Goal: Book appointment/travel/reservation

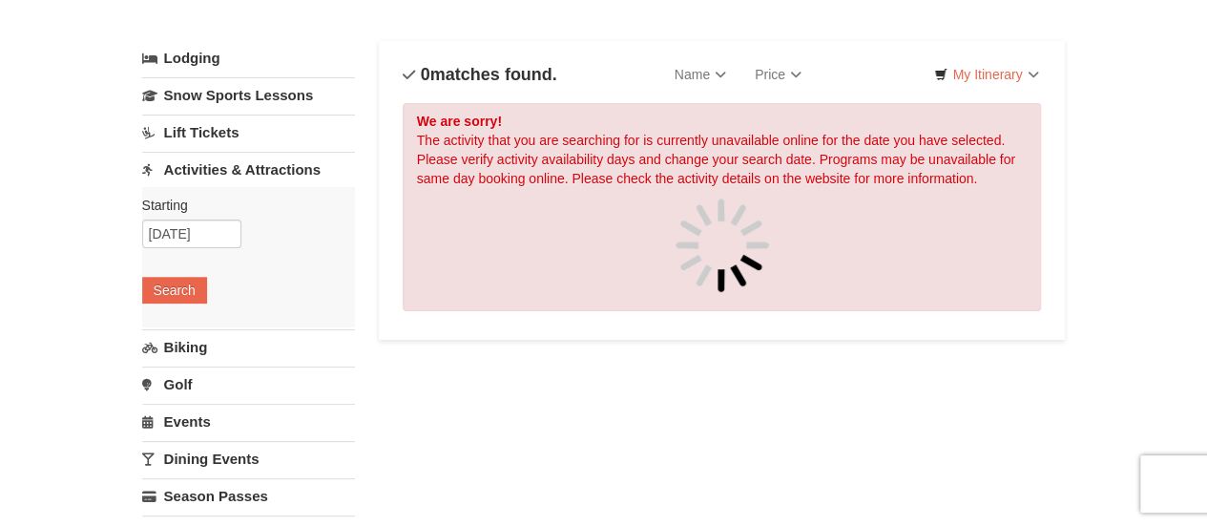
scroll to position [87, 0]
click at [210, 133] on link "Lift Tickets" at bounding box center [248, 132] width 213 height 35
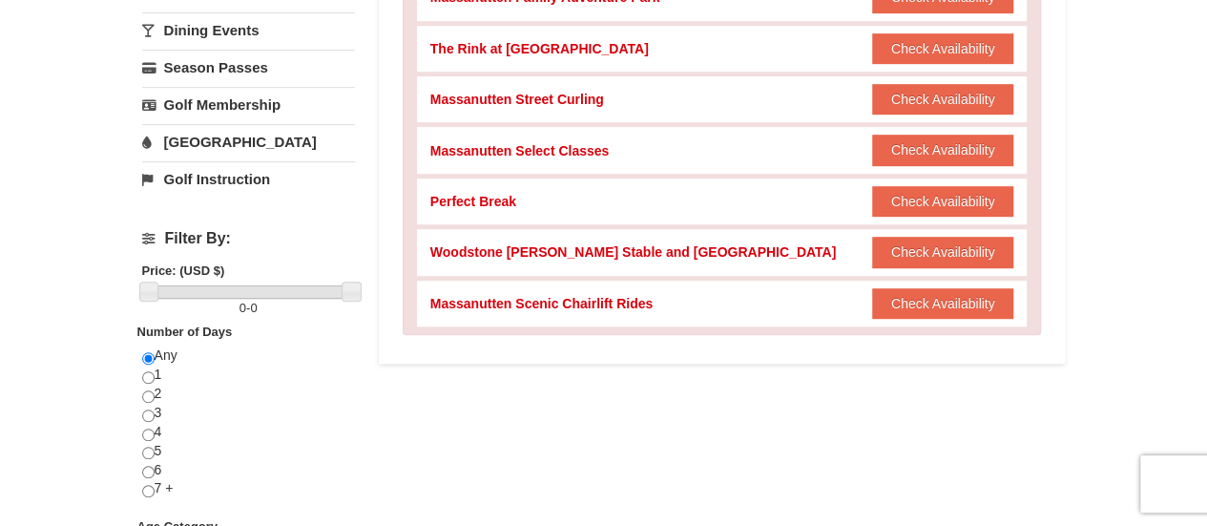
scroll to position [498, 0]
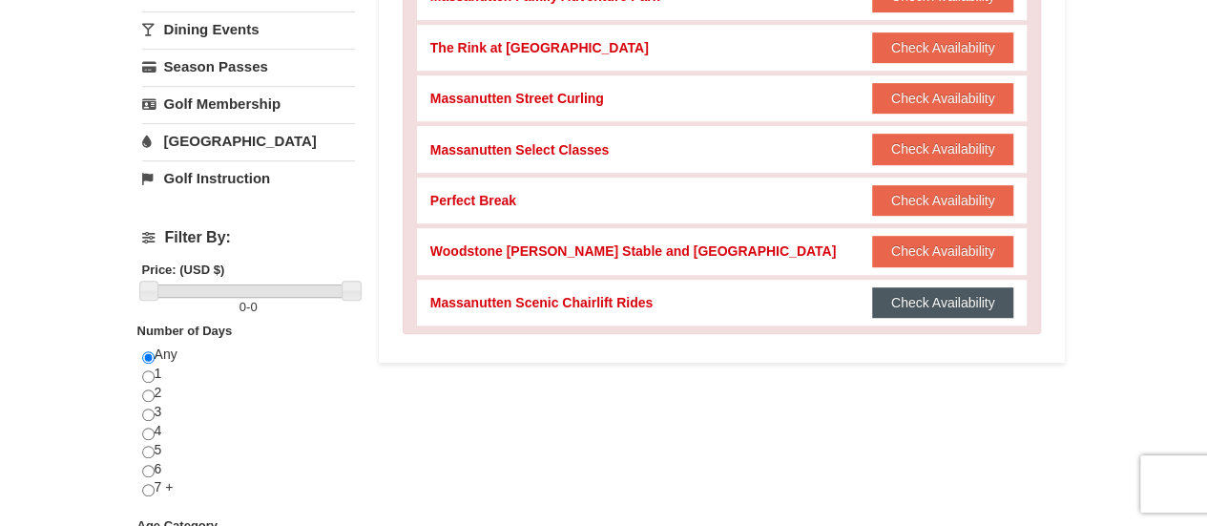
click at [943, 302] on button "Check Availability" at bounding box center [943, 302] width 142 height 31
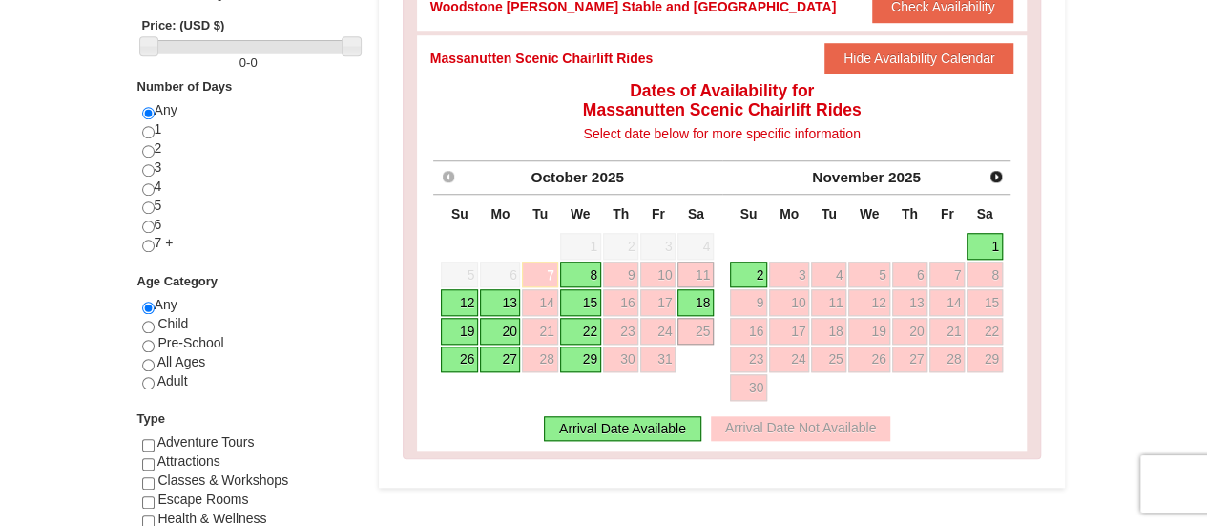
scroll to position [744, 0]
click at [700, 301] on link "18" at bounding box center [696, 301] width 36 height 27
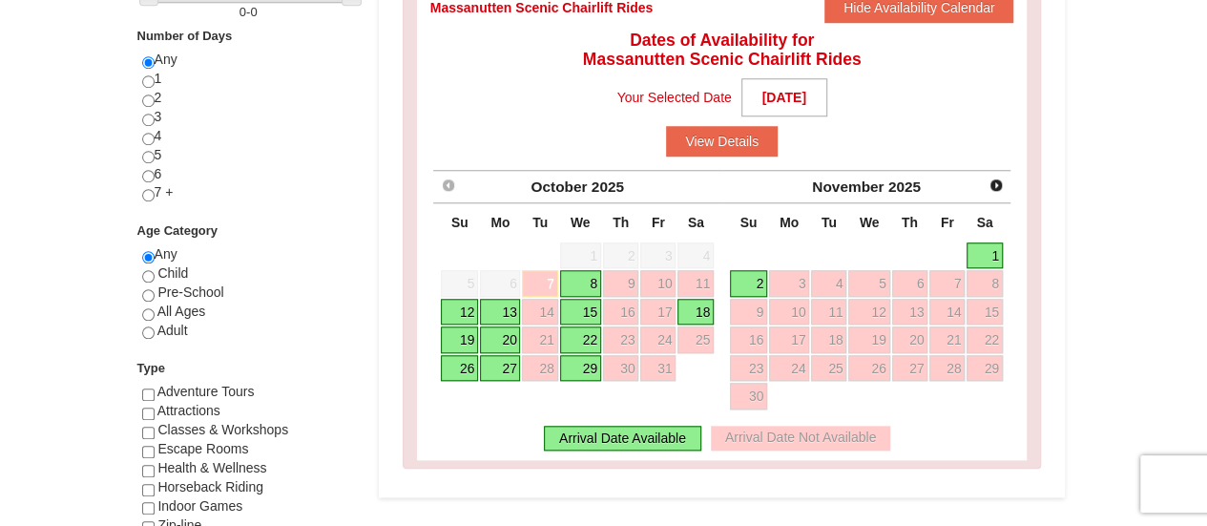
scroll to position [795, 0]
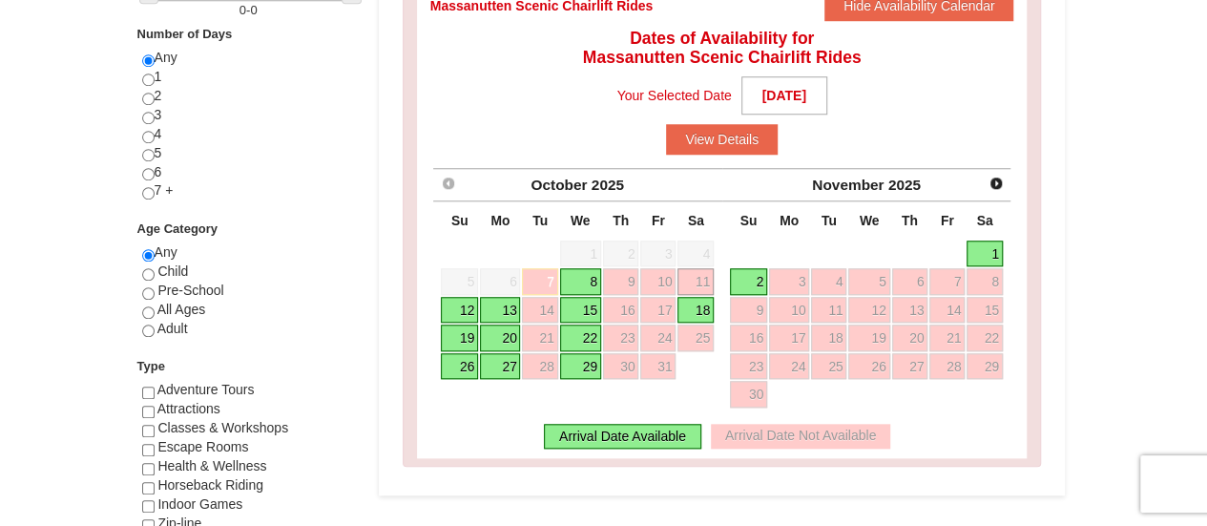
click at [700, 278] on link "11" at bounding box center [696, 281] width 36 height 27
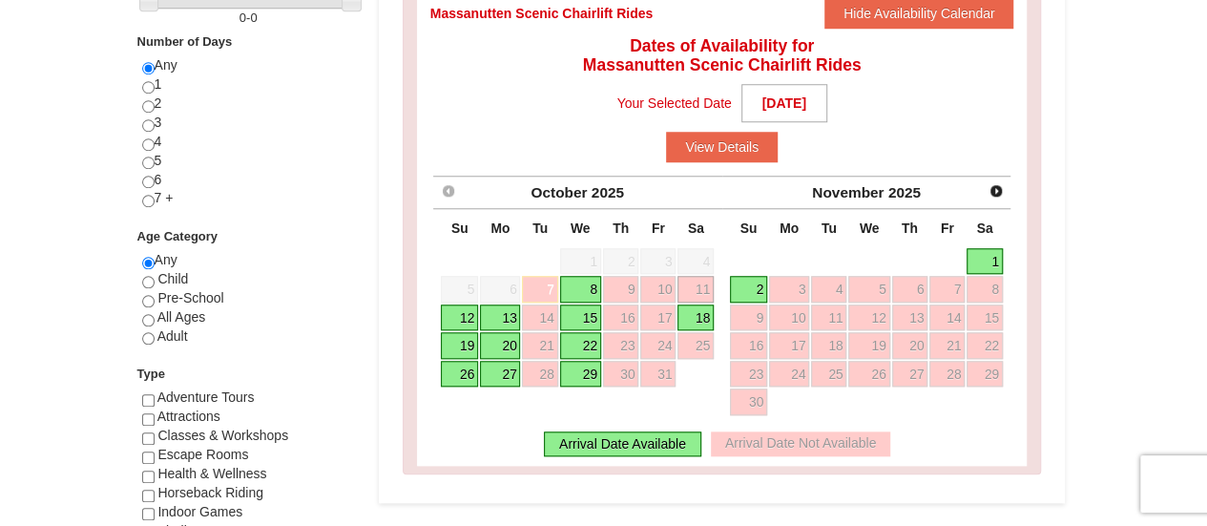
scroll to position [786, 0]
click at [990, 262] on link "1" at bounding box center [985, 262] width 36 height 27
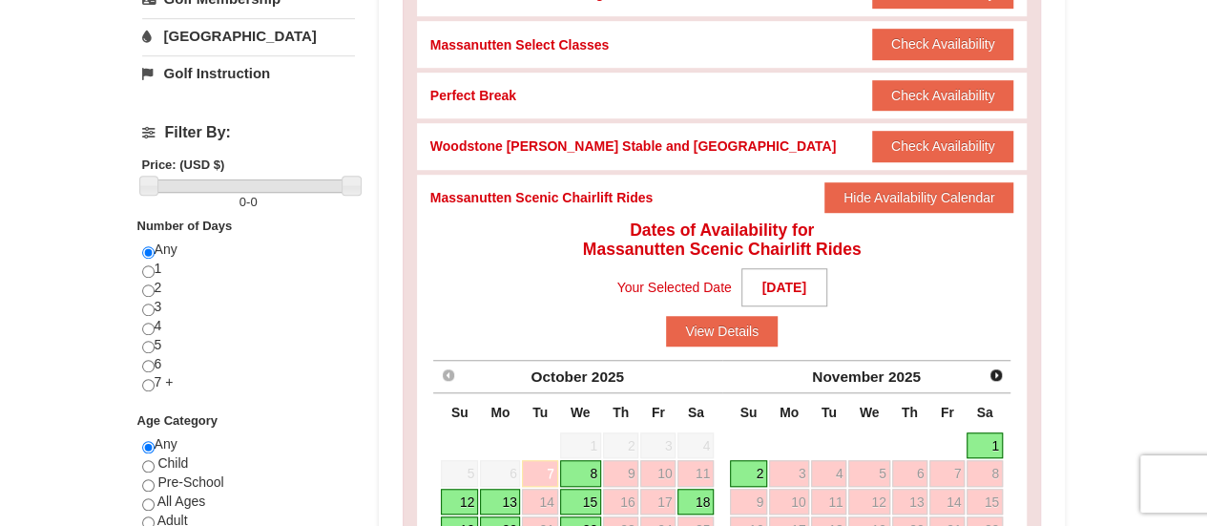
scroll to position [598, 0]
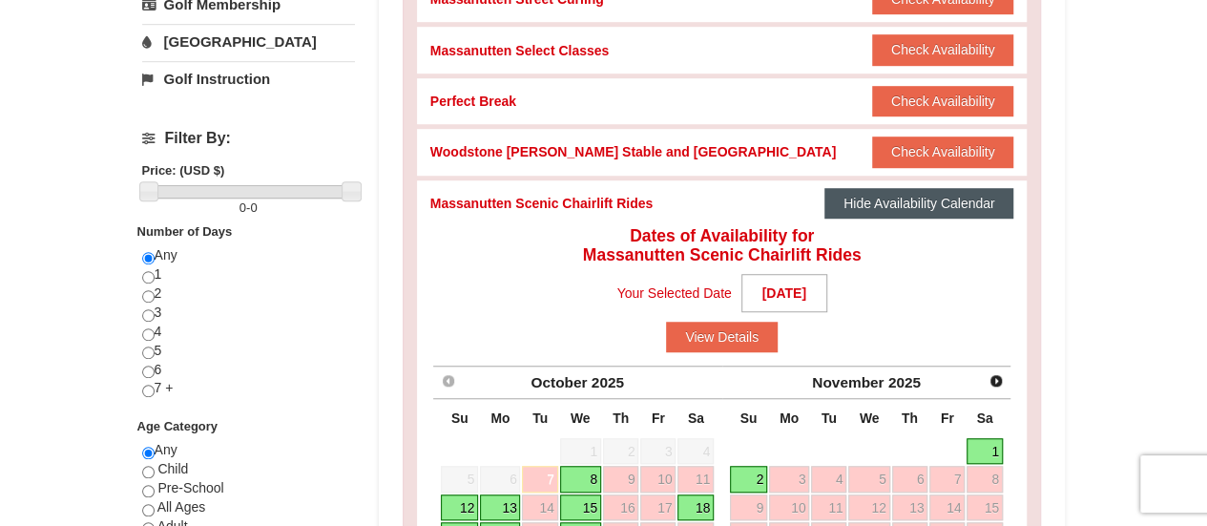
click at [898, 203] on button "Hide Availability Calendar" at bounding box center [920, 203] width 190 height 31
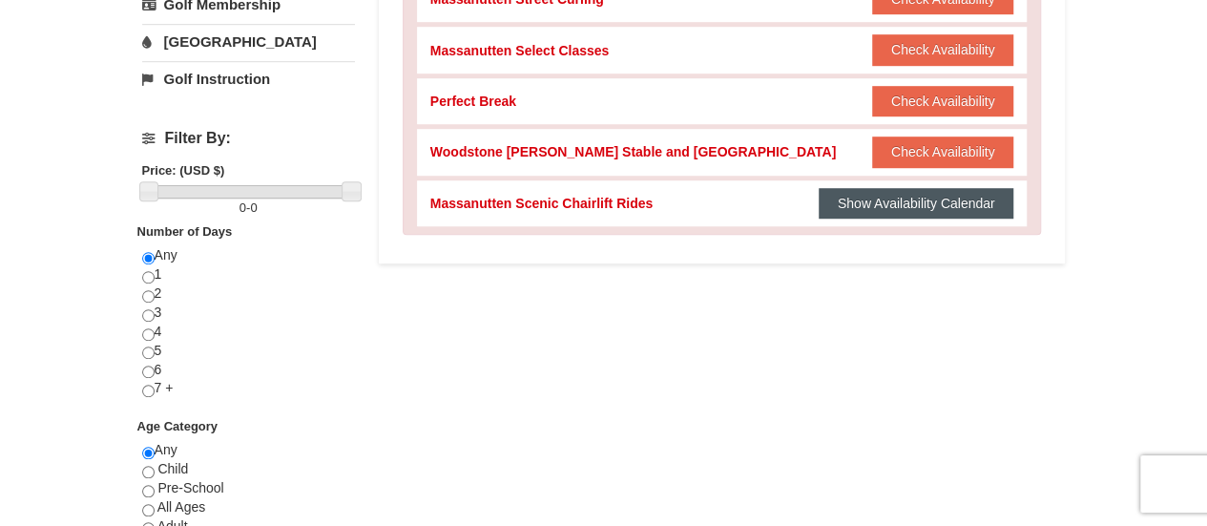
click at [889, 205] on button "Show Availability Calendar" at bounding box center [917, 203] width 196 height 31
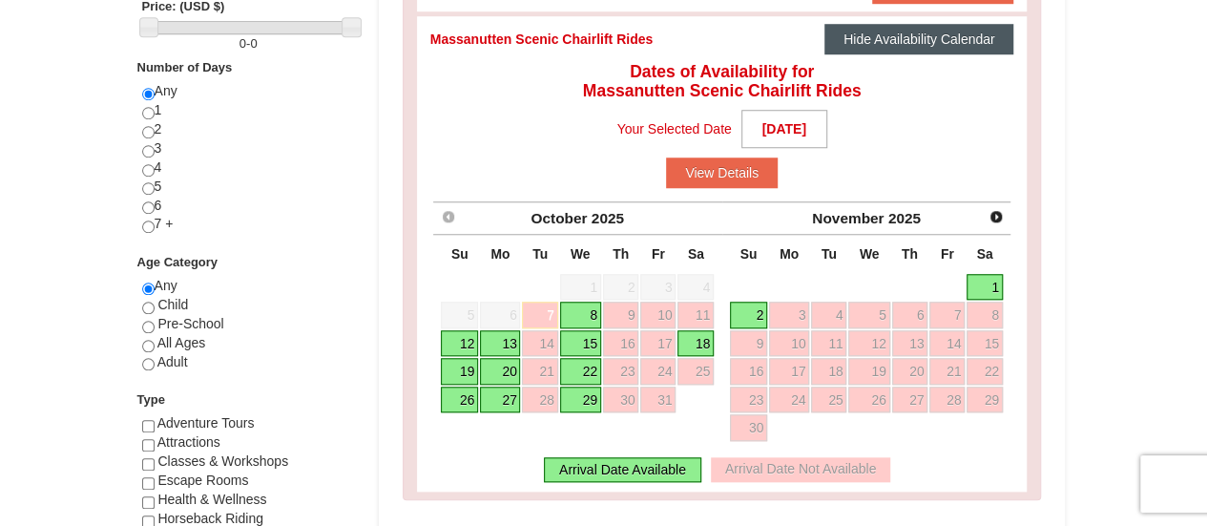
scroll to position [767, 0]
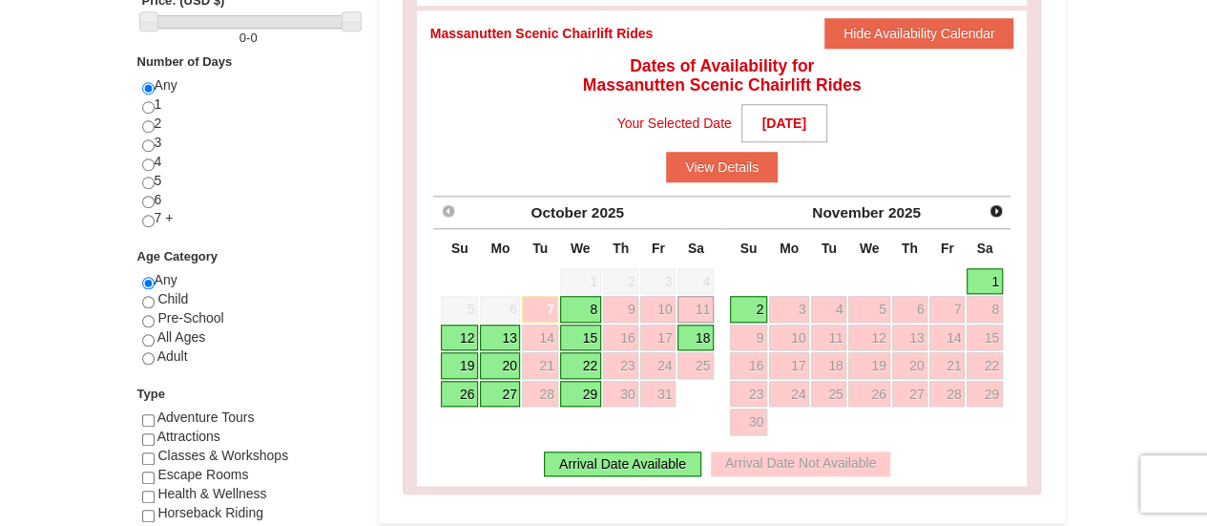
click at [703, 307] on link "11" at bounding box center [696, 309] width 36 height 27
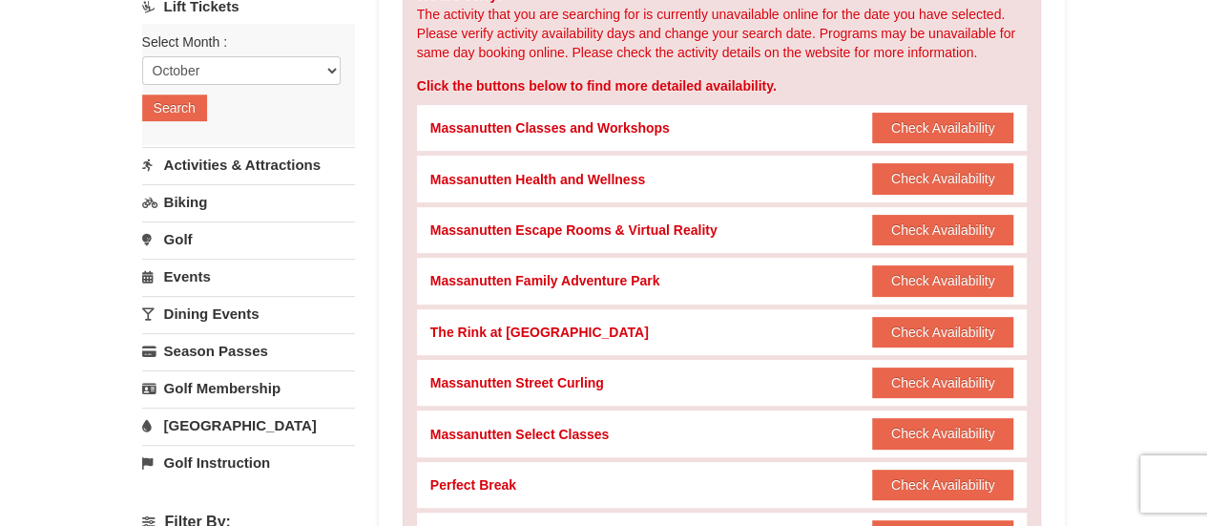
scroll to position [0, 0]
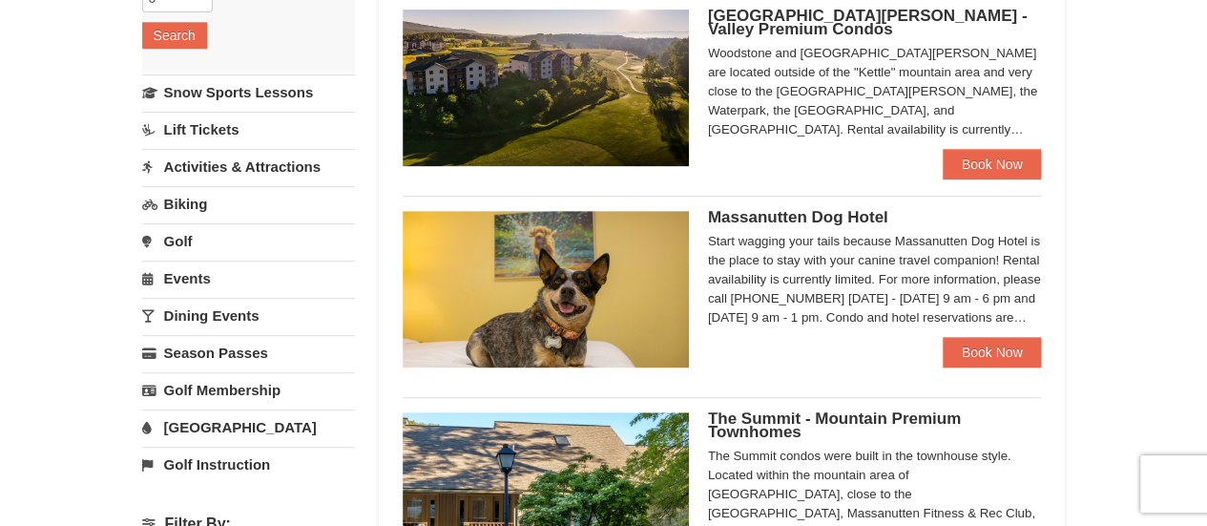
scroll to position [395, 0]
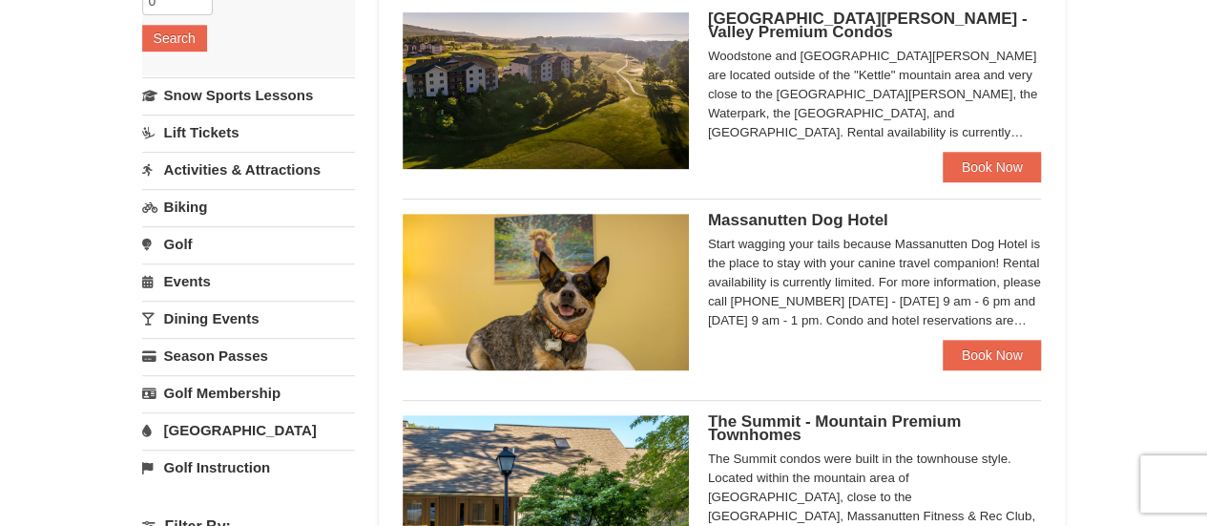
click at [214, 137] on link "Lift Tickets" at bounding box center [248, 132] width 213 height 35
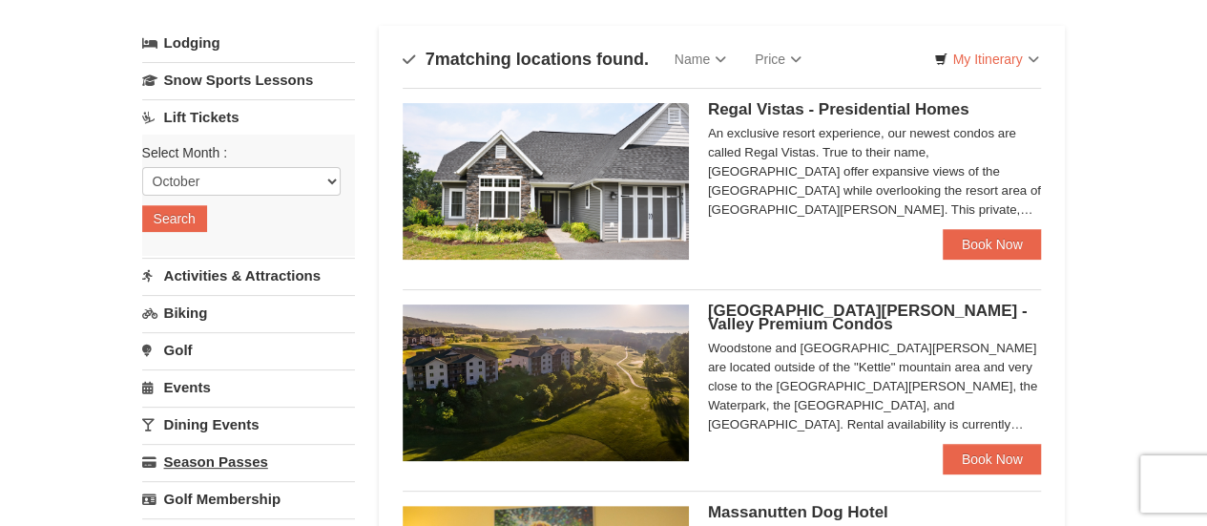
scroll to position [102, 0]
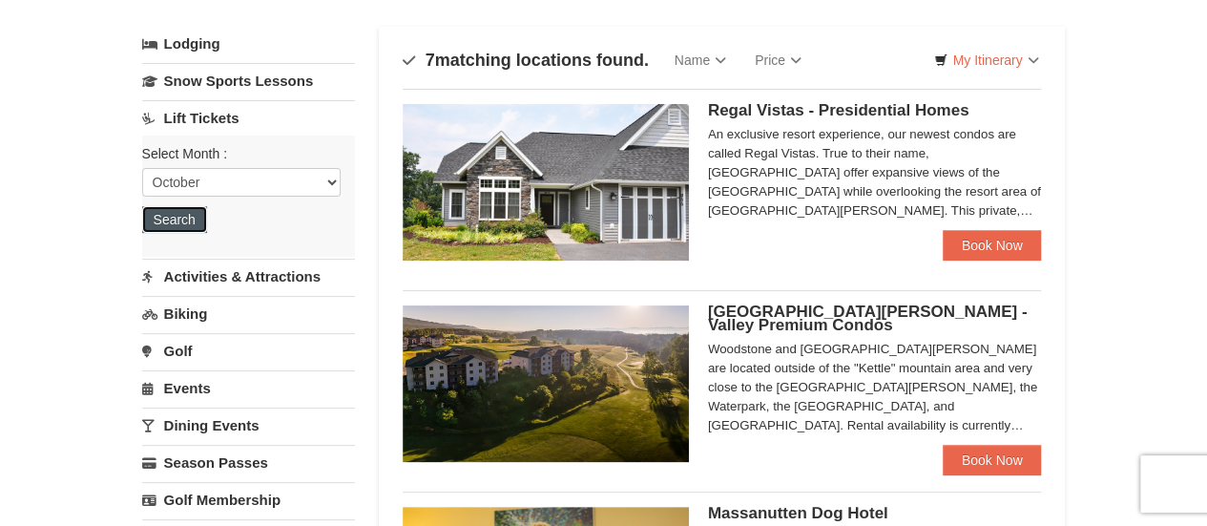
click at [196, 215] on button "Search" at bounding box center [174, 219] width 65 height 27
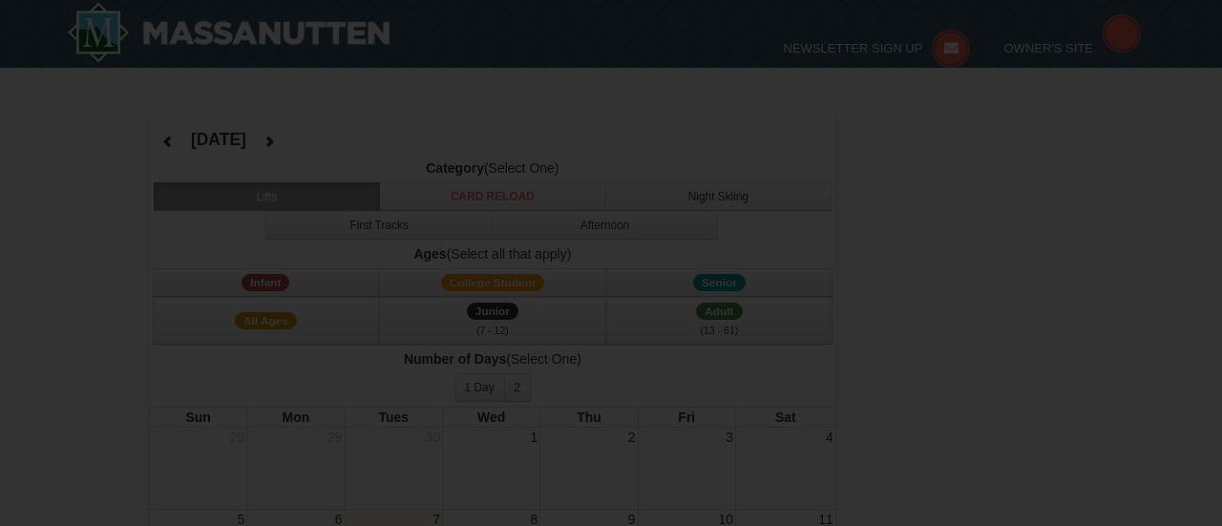
select select "10"
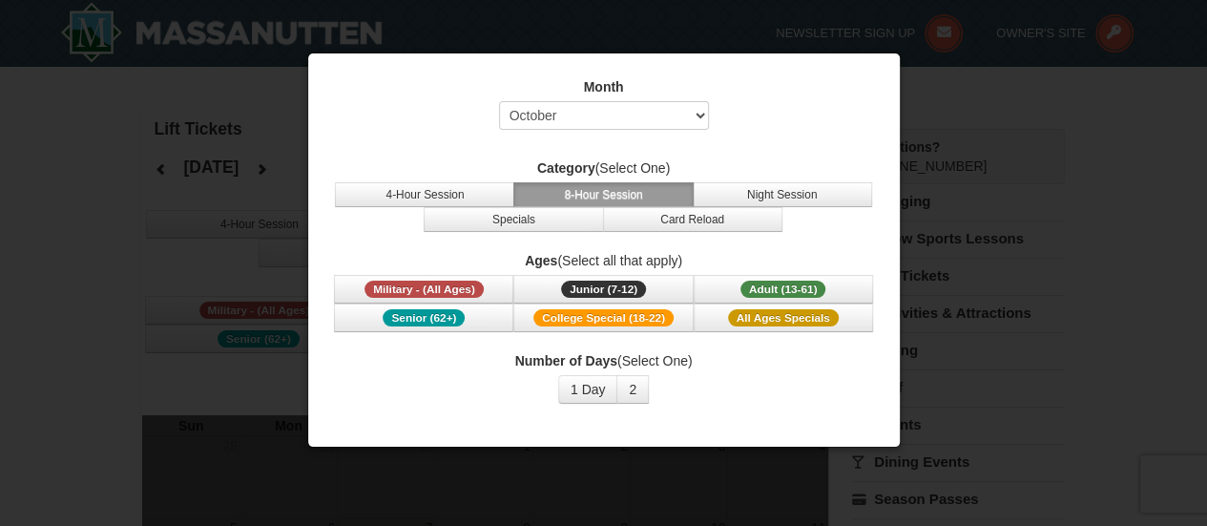
click at [984, 81] on div at bounding box center [603, 263] width 1207 height 526
click at [972, 192] on div at bounding box center [603, 263] width 1207 height 526
click at [253, 107] on div at bounding box center [603, 263] width 1207 height 526
drag, startPoint x: 253, startPoint y: 107, endPoint x: 264, endPoint y: 86, distance: 23.9
click at [264, 86] on div at bounding box center [603, 263] width 1207 height 526
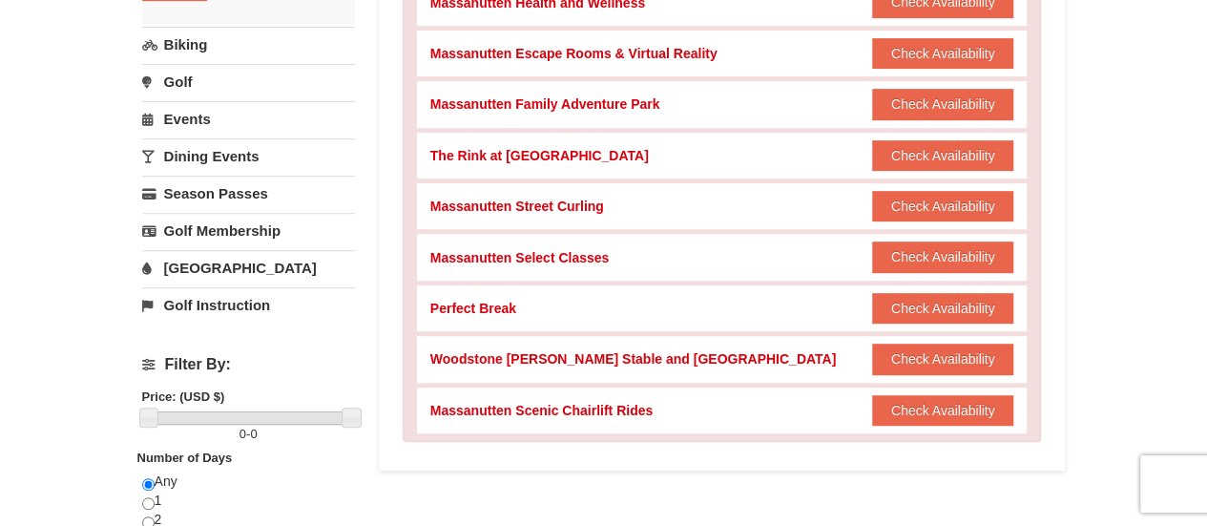
scroll to position [385, 0]
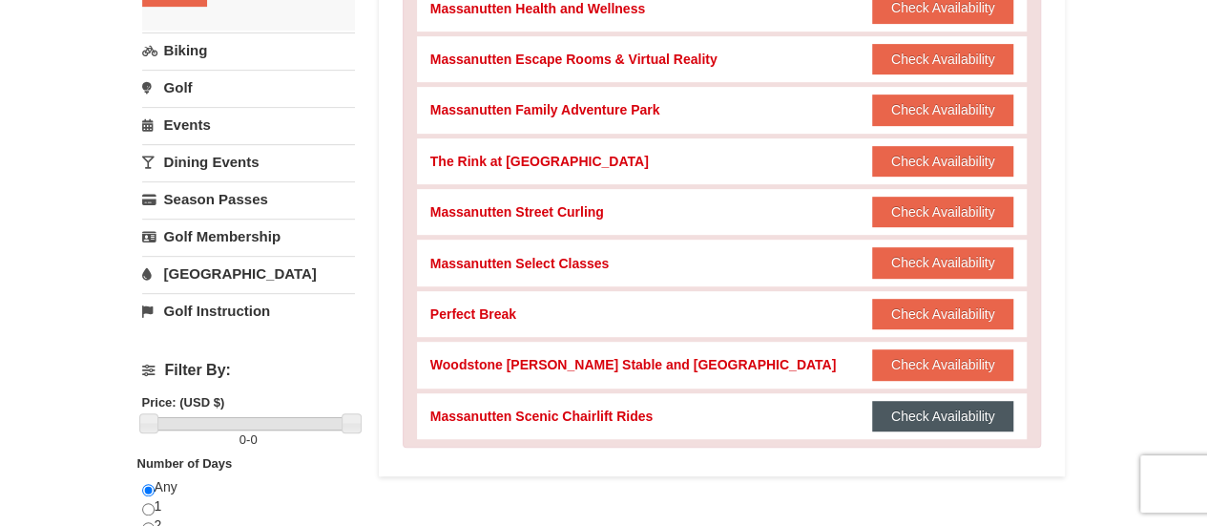
click at [975, 423] on button "Check Availability" at bounding box center [943, 416] width 142 height 31
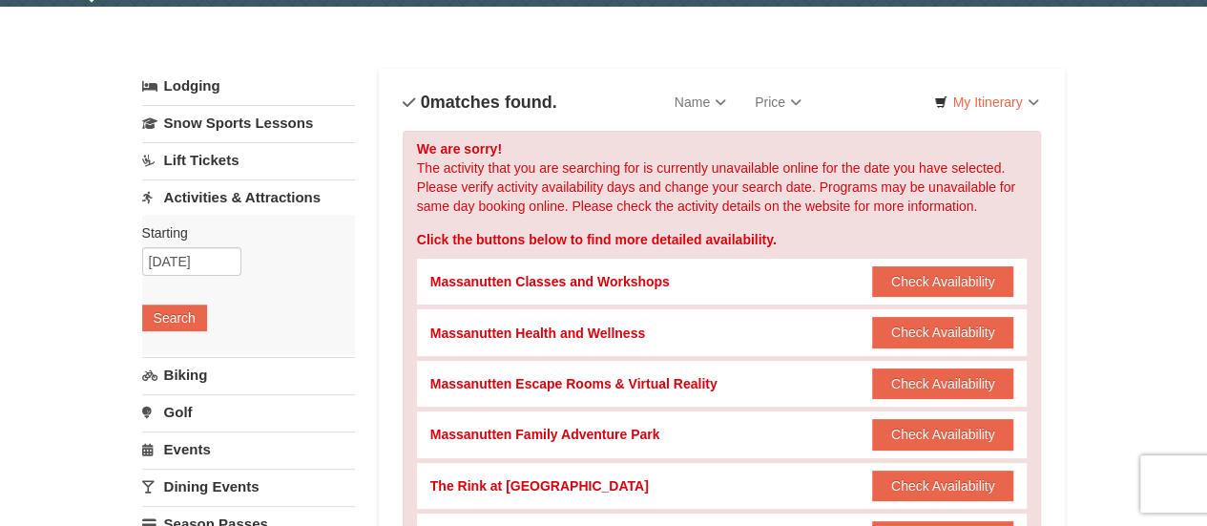
scroll to position [0, 0]
